Goal: Navigation & Orientation: Understand site structure

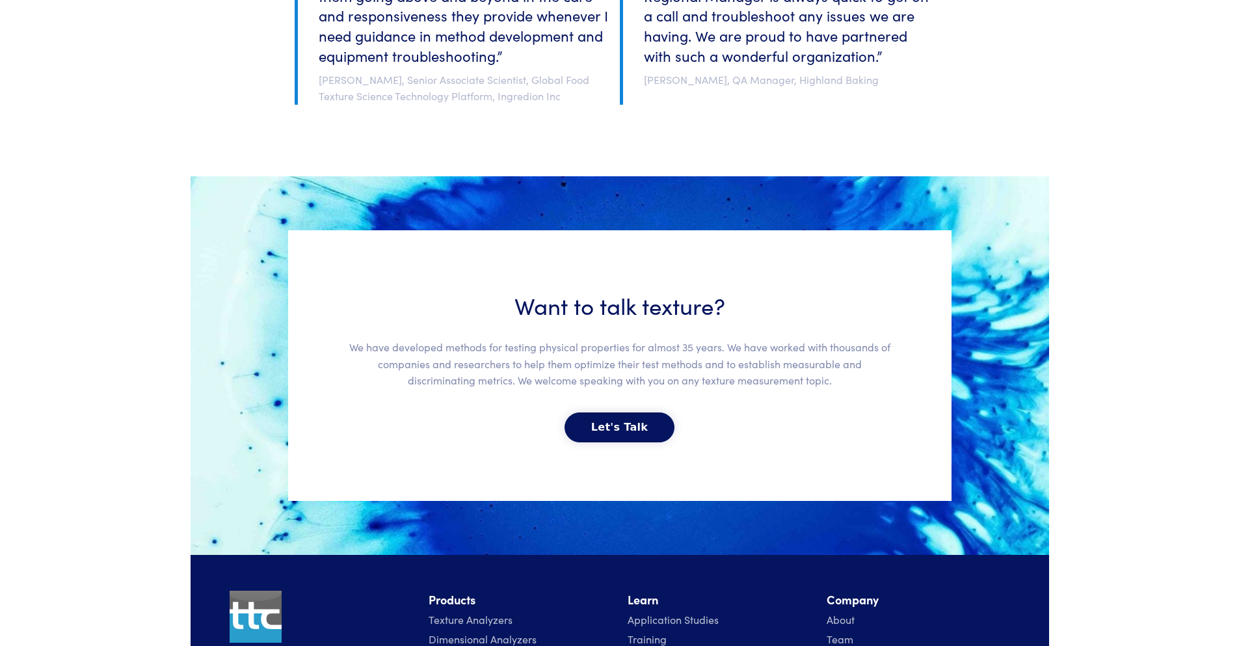
scroll to position [2631, 0]
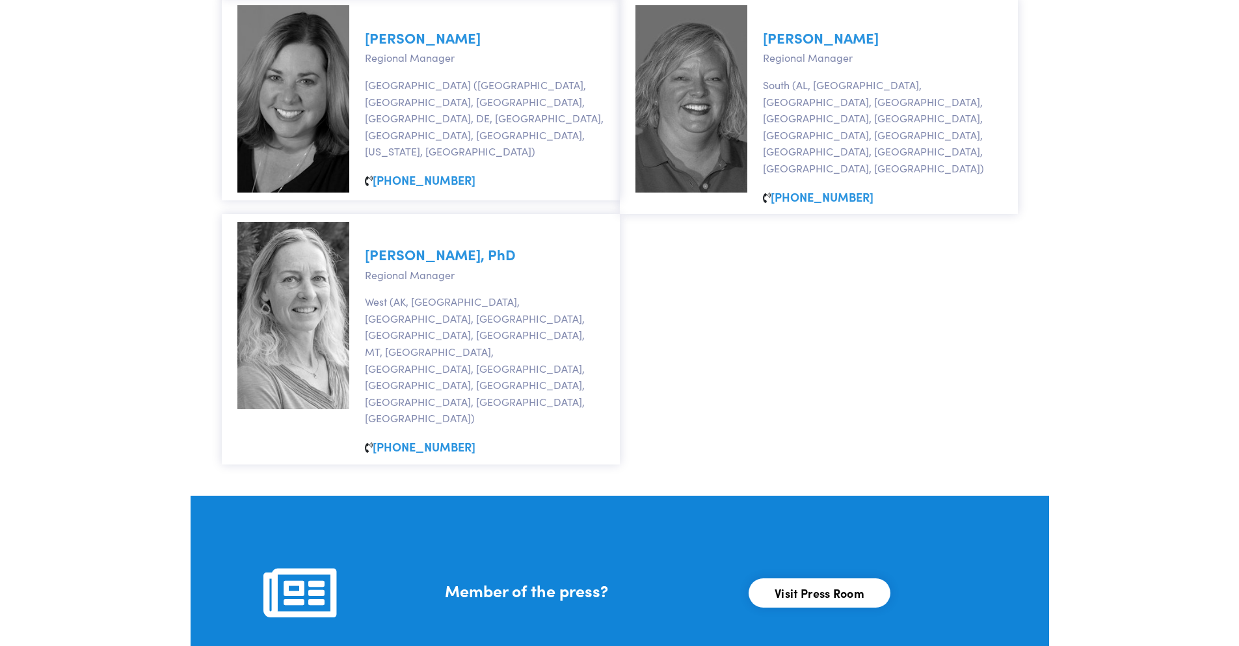
scroll to position [1151, 0]
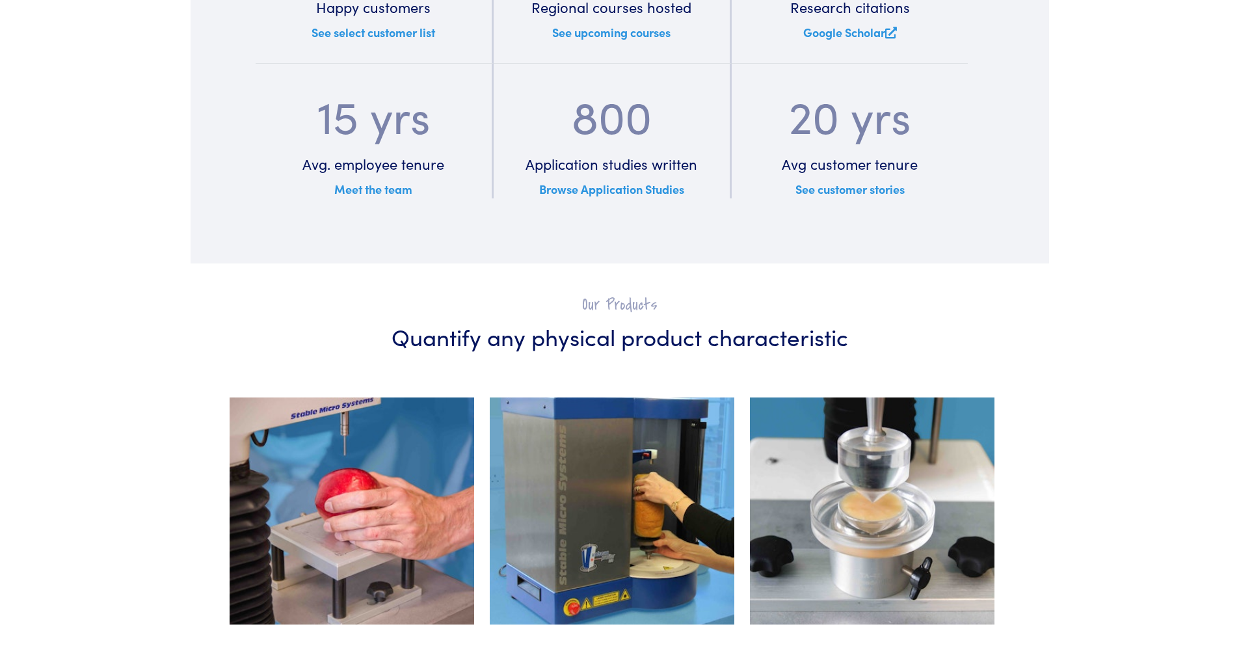
scroll to position [1883, 0]
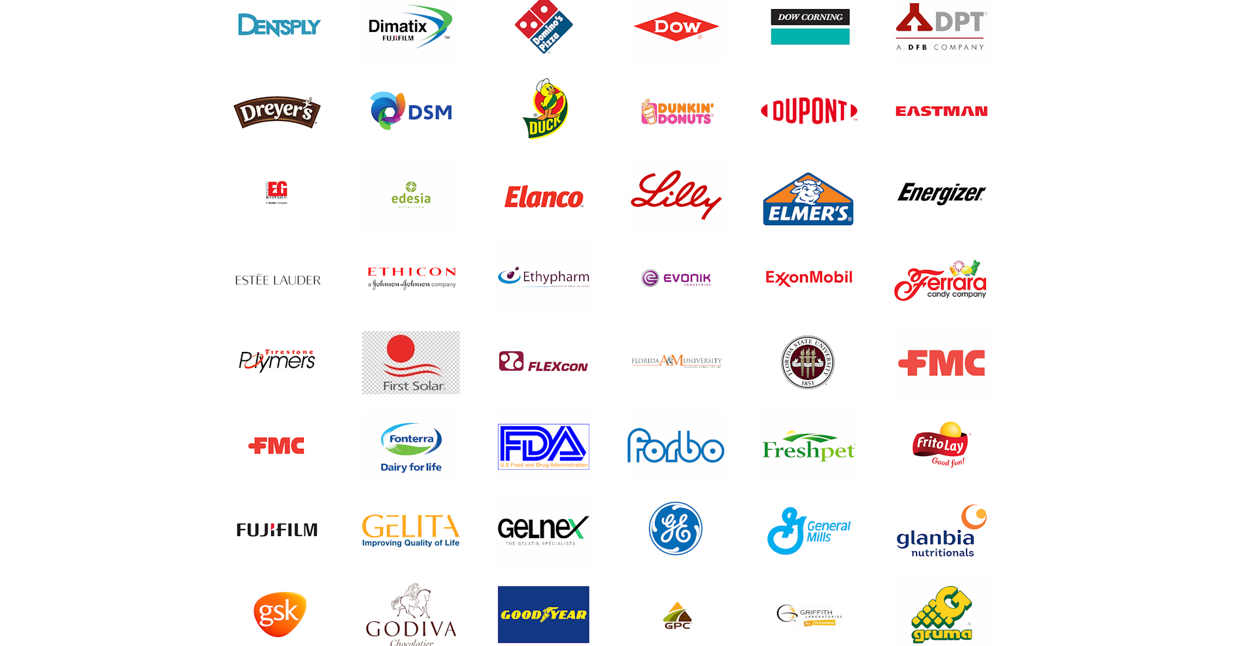
scroll to position [2341, 0]
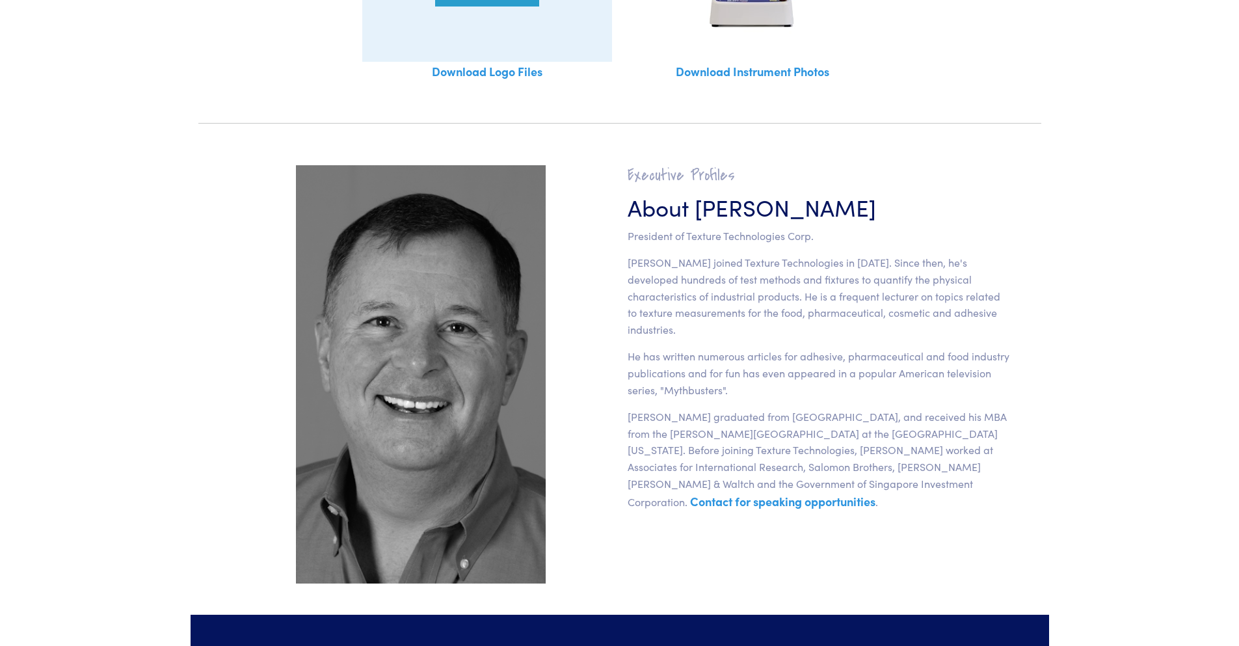
scroll to position [1041, 0]
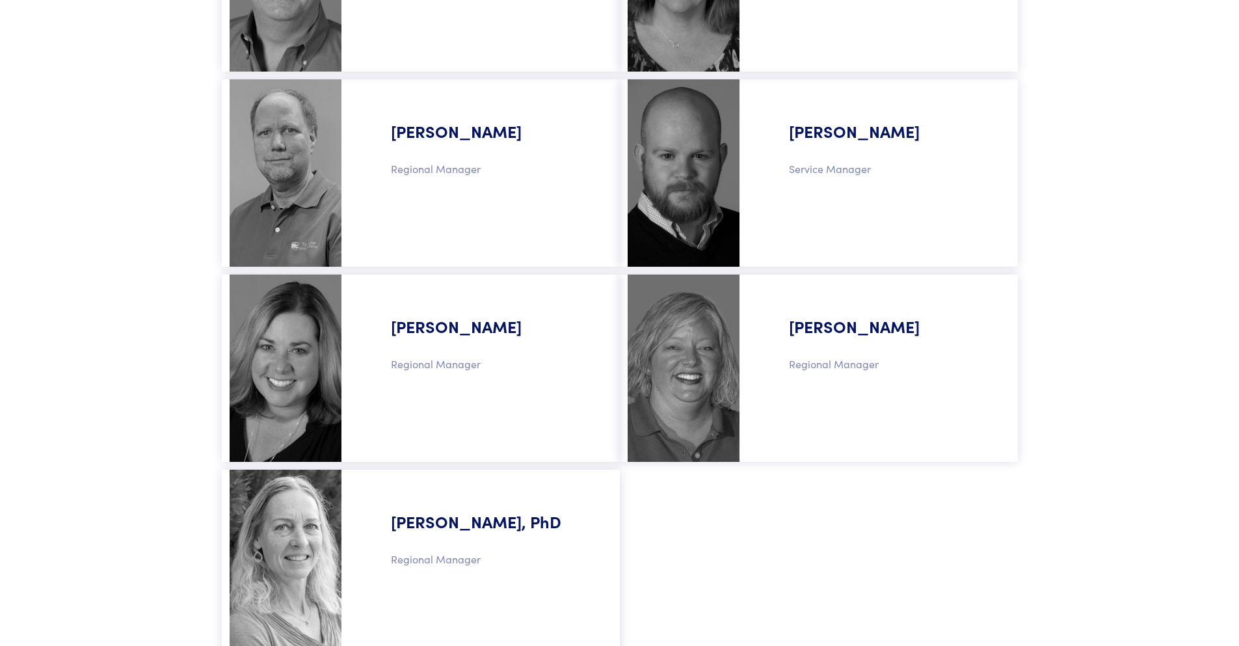
scroll to position [1062, 0]
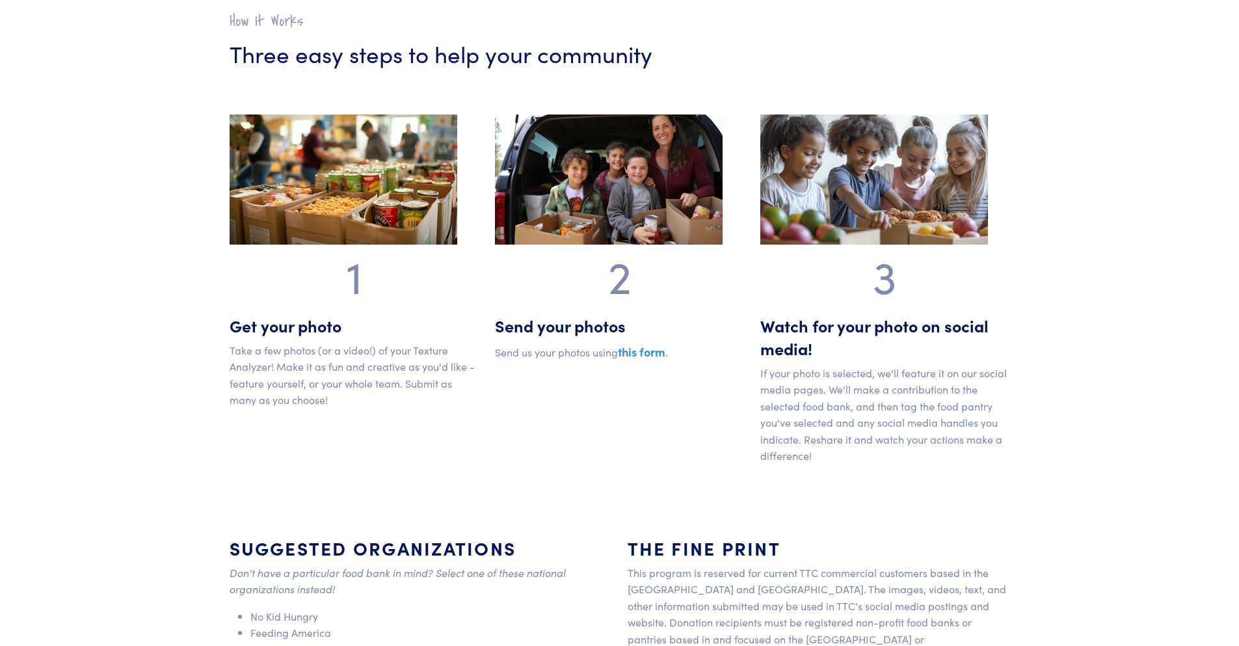
scroll to position [887, 0]
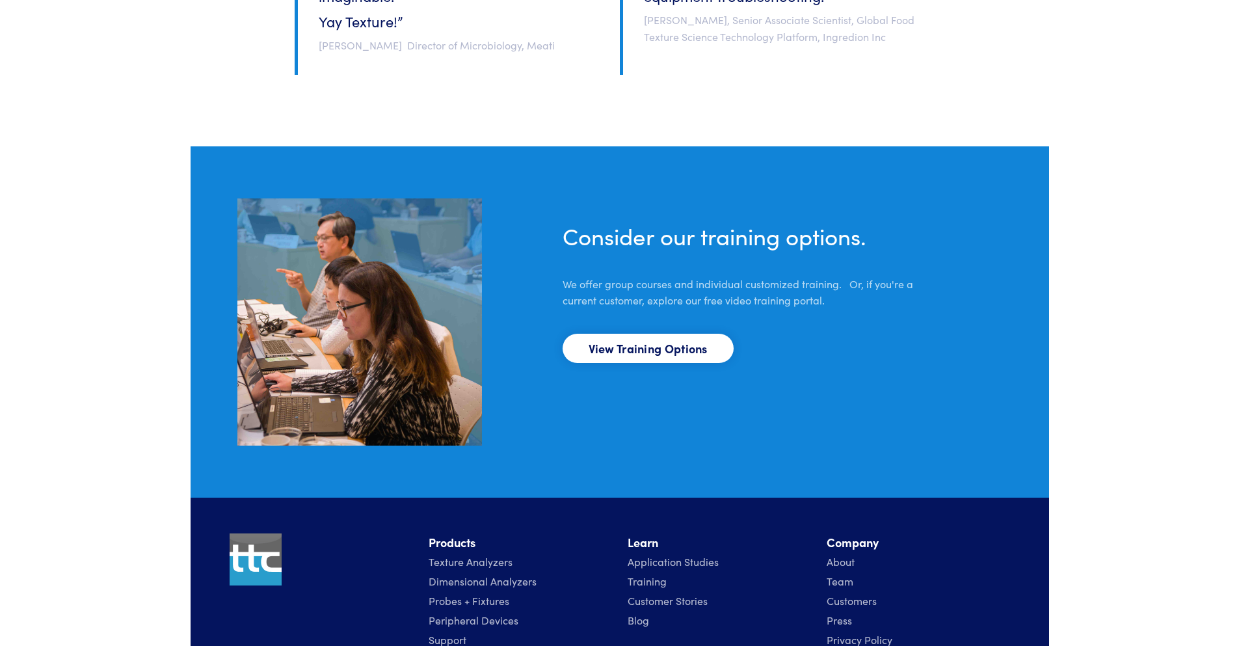
scroll to position [805, 0]
